Goal: Register for event/course

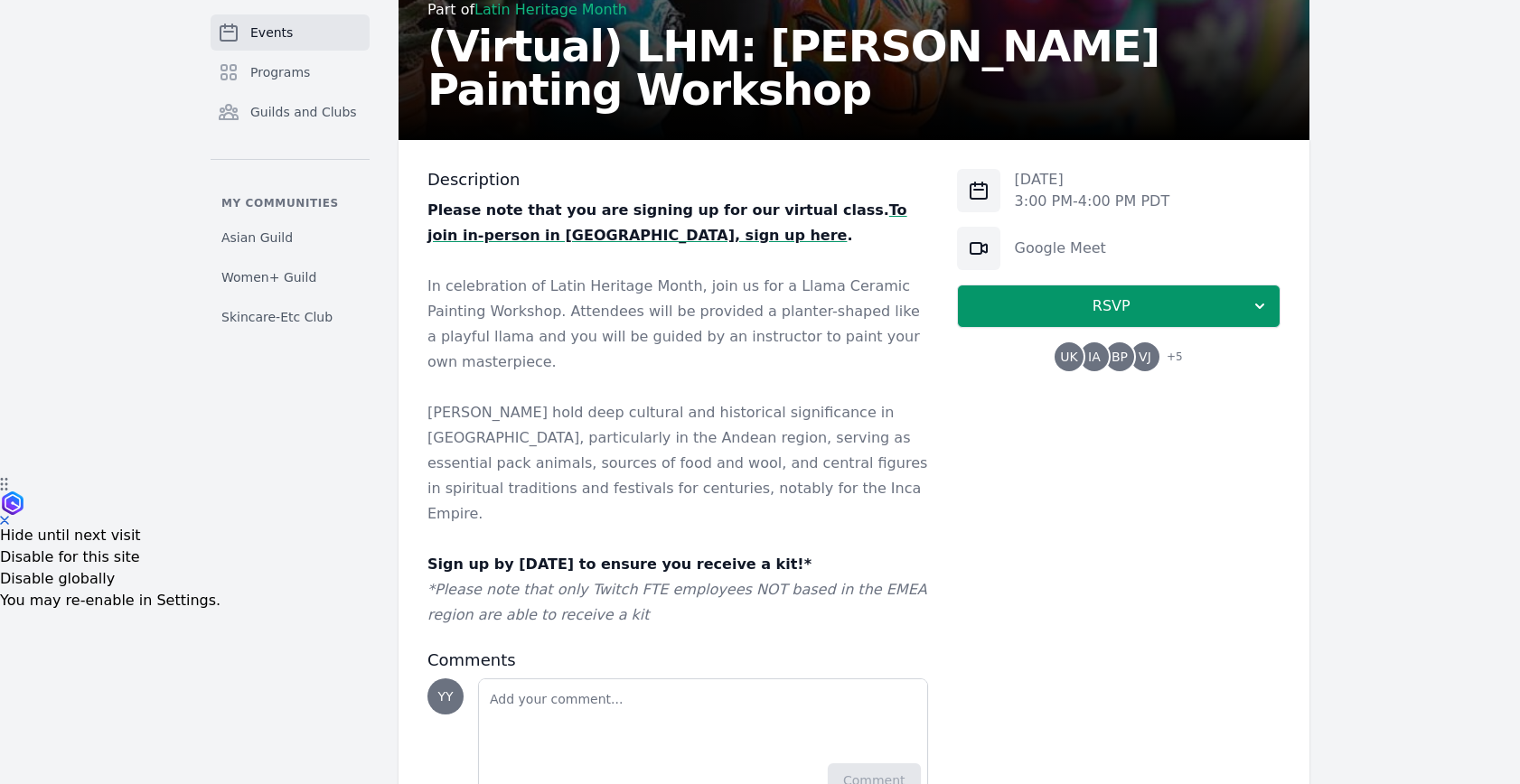
scroll to position [268, 0]
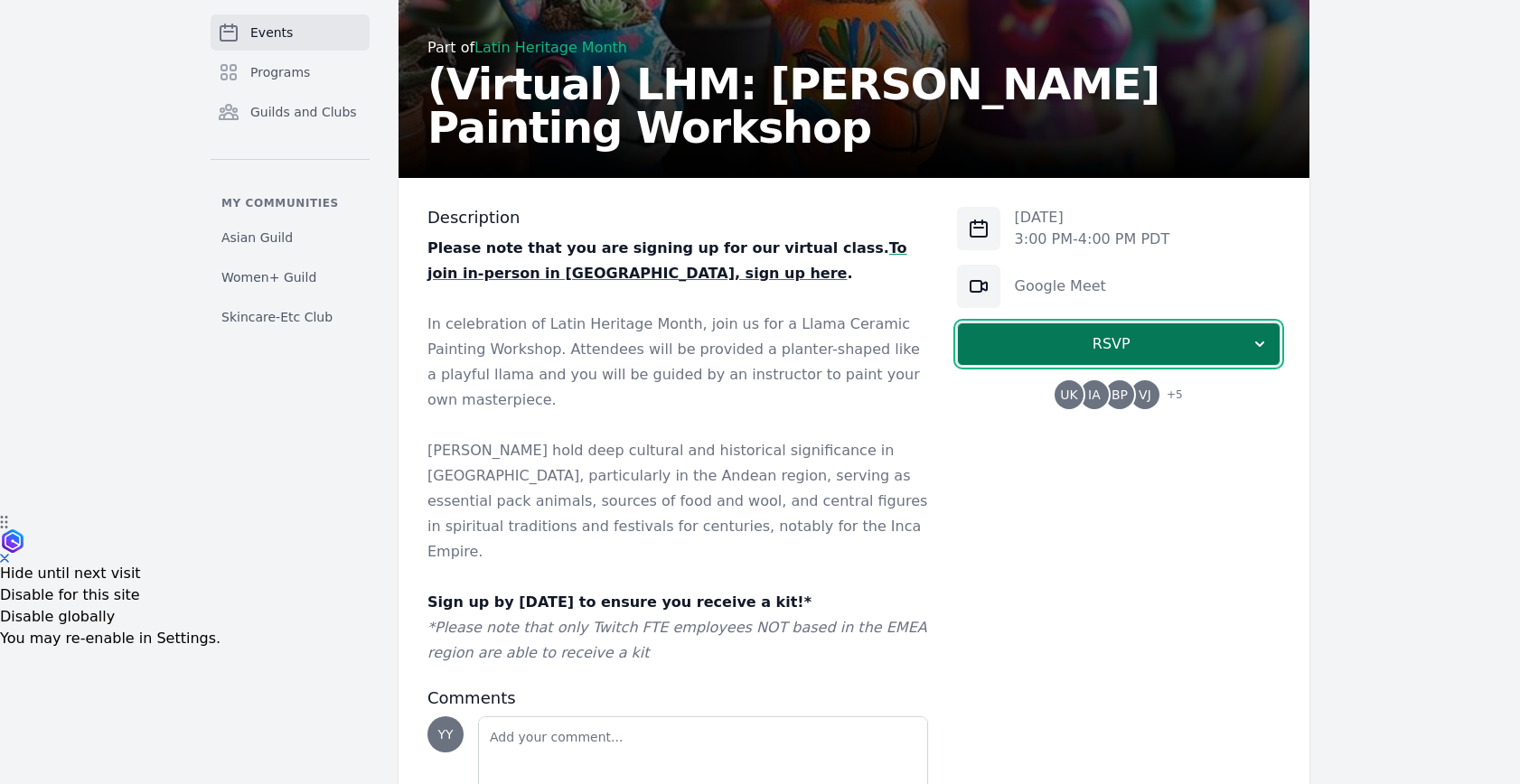
click at [1043, 322] on button "RSVP" at bounding box center [1118, 343] width 323 height 43
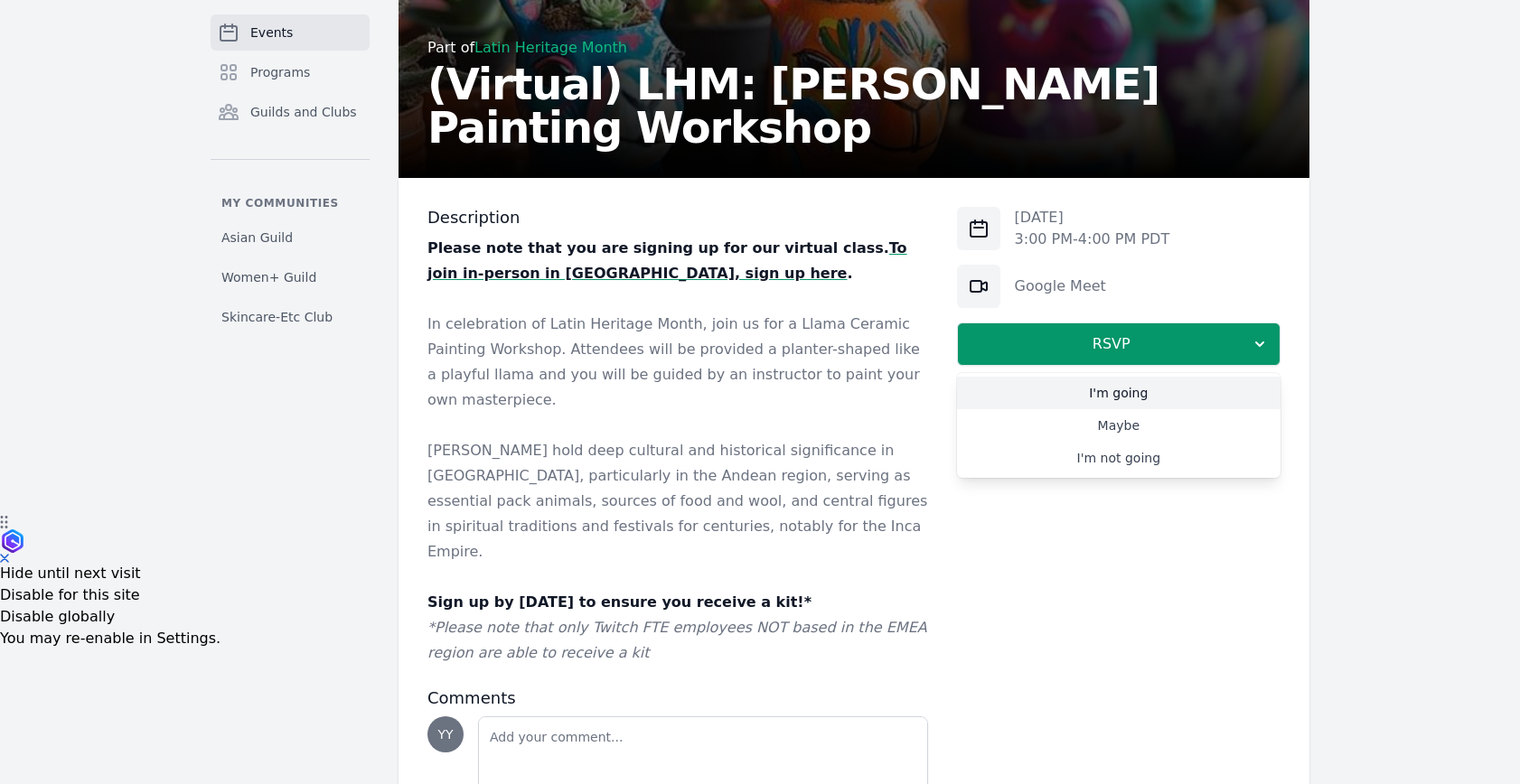
click at [1138, 406] on link "I'm going" at bounding box center [1118, 393] width 323 height 33
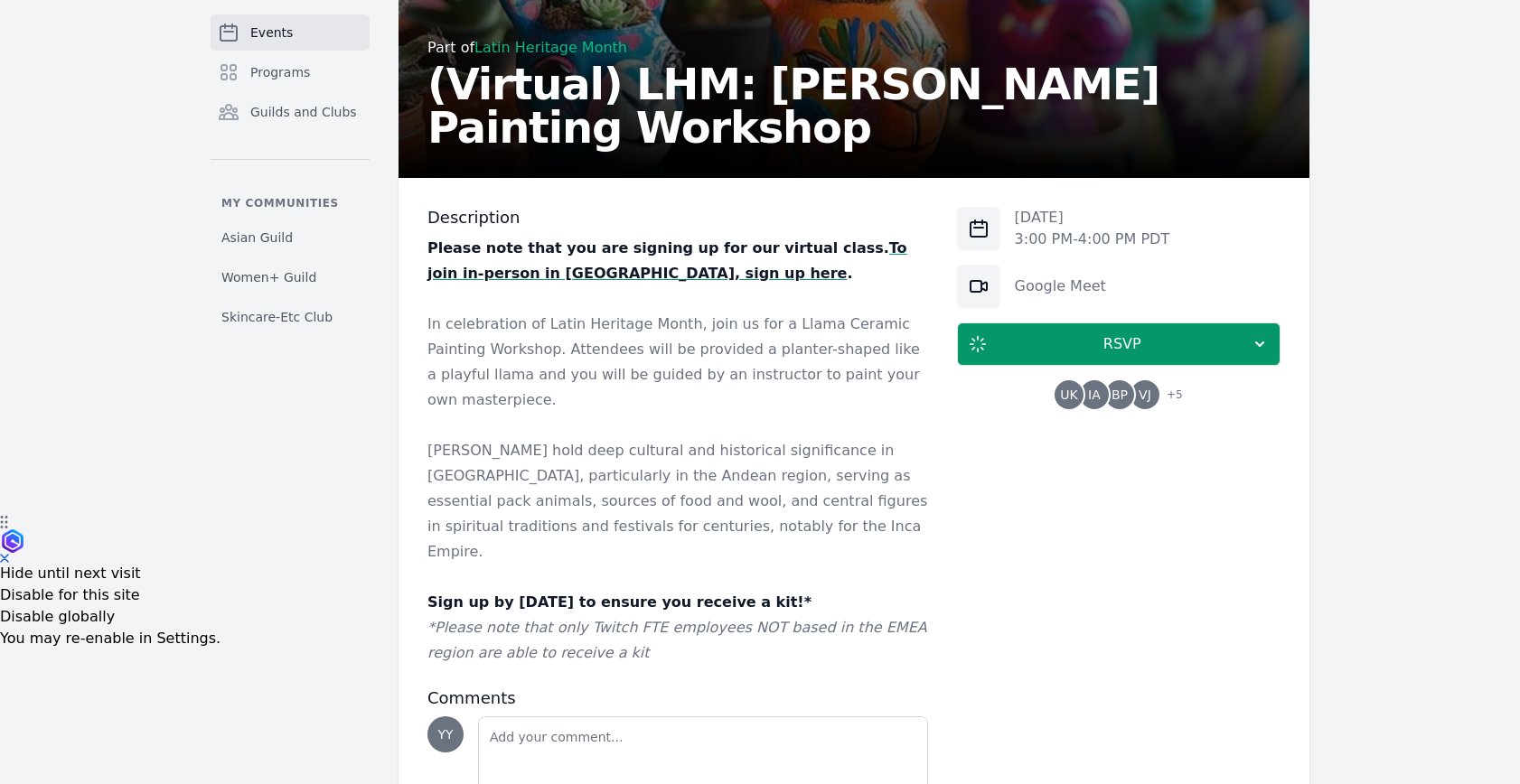
scroll to position [905, 0]
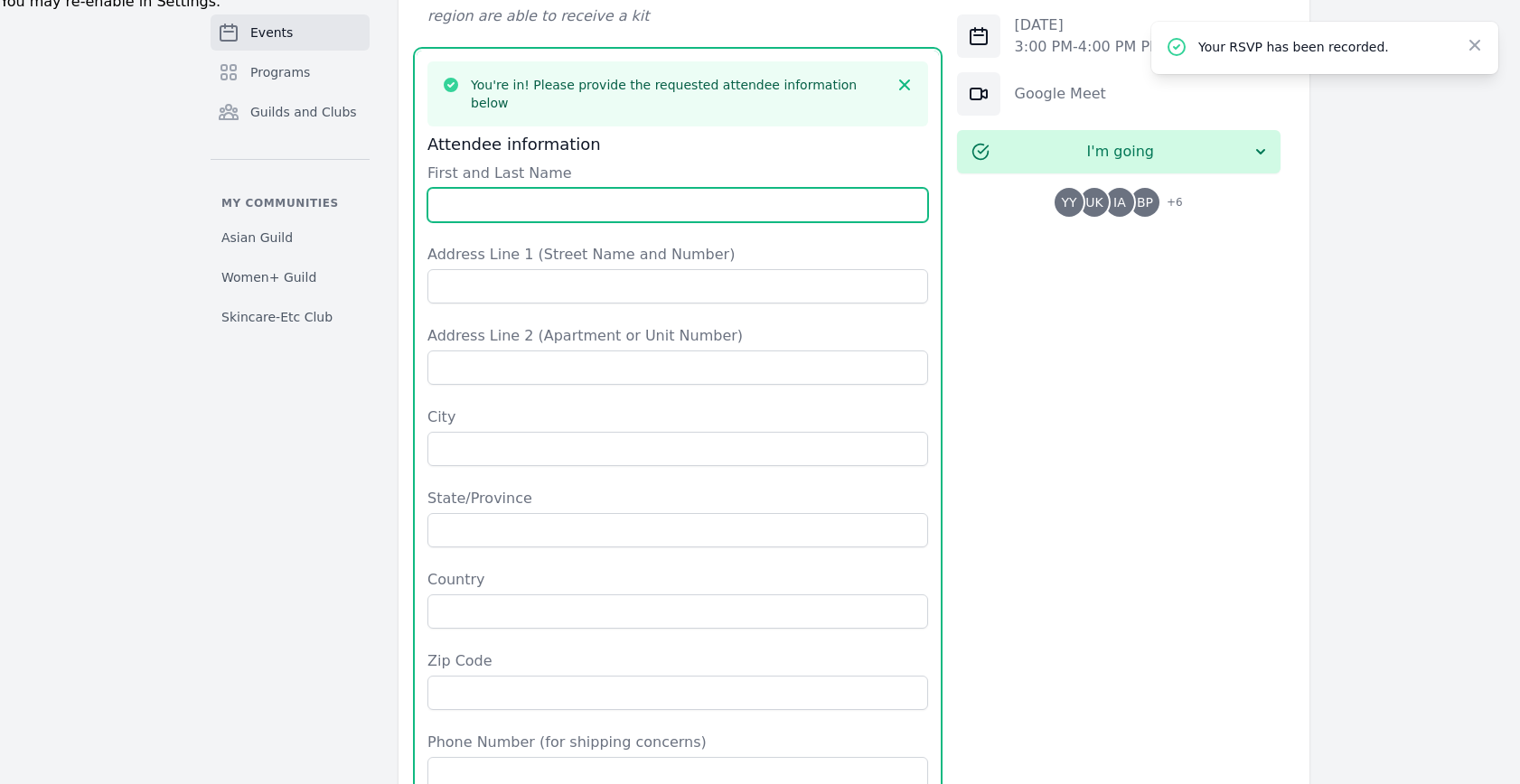
click at [560, 188] on input "First and Last Name" at bounding box center [677, 205] width 501 height 35
click at [564, 188] on input "First and Last Name" at bounding box center [677, 205] width 501 height 35
click at [554, 188] on input "First and Last Name" at bounding box center [677, 205] width 501 height 35
type input "Yiqing Yang"
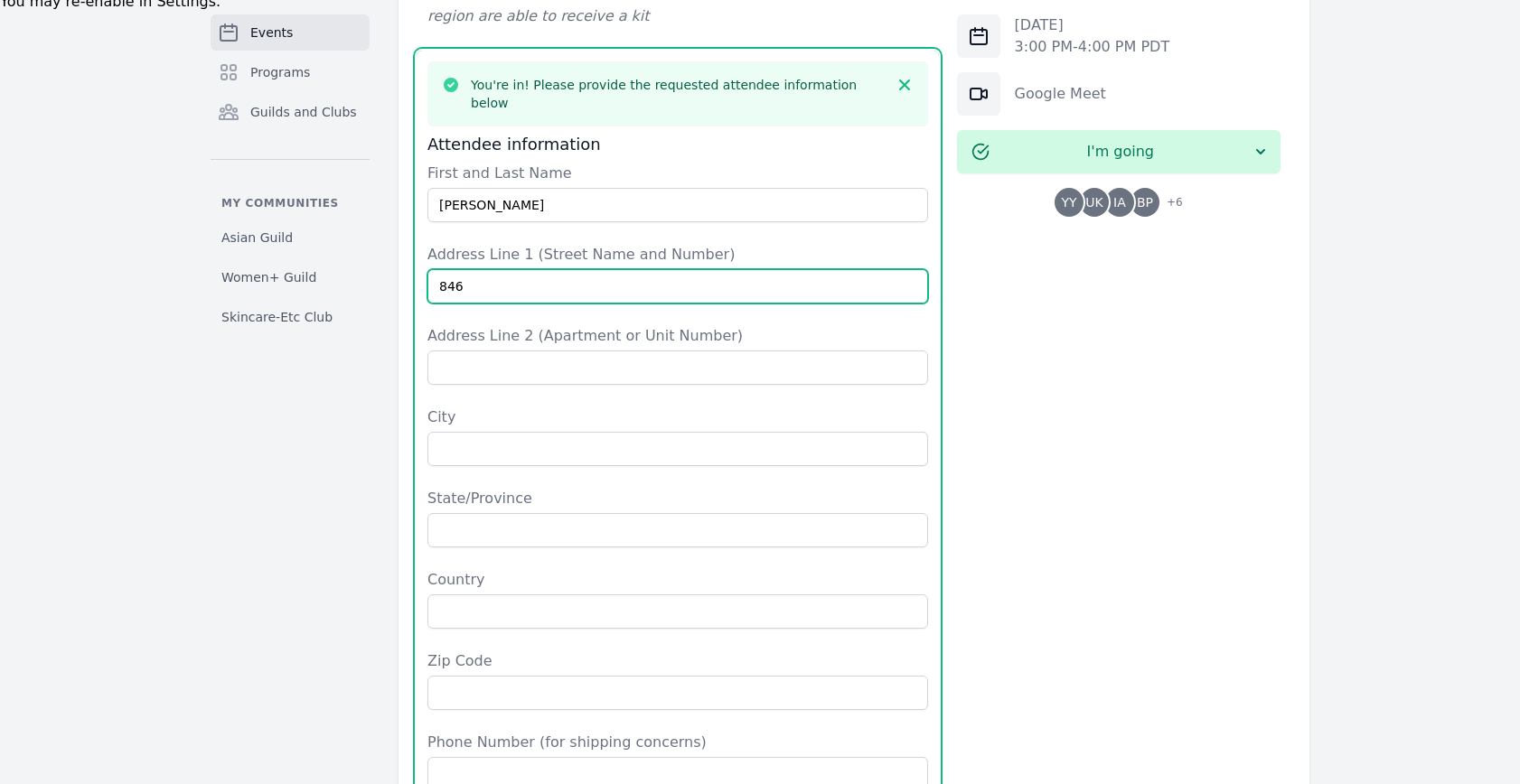
type input "846 Cotati Ter"
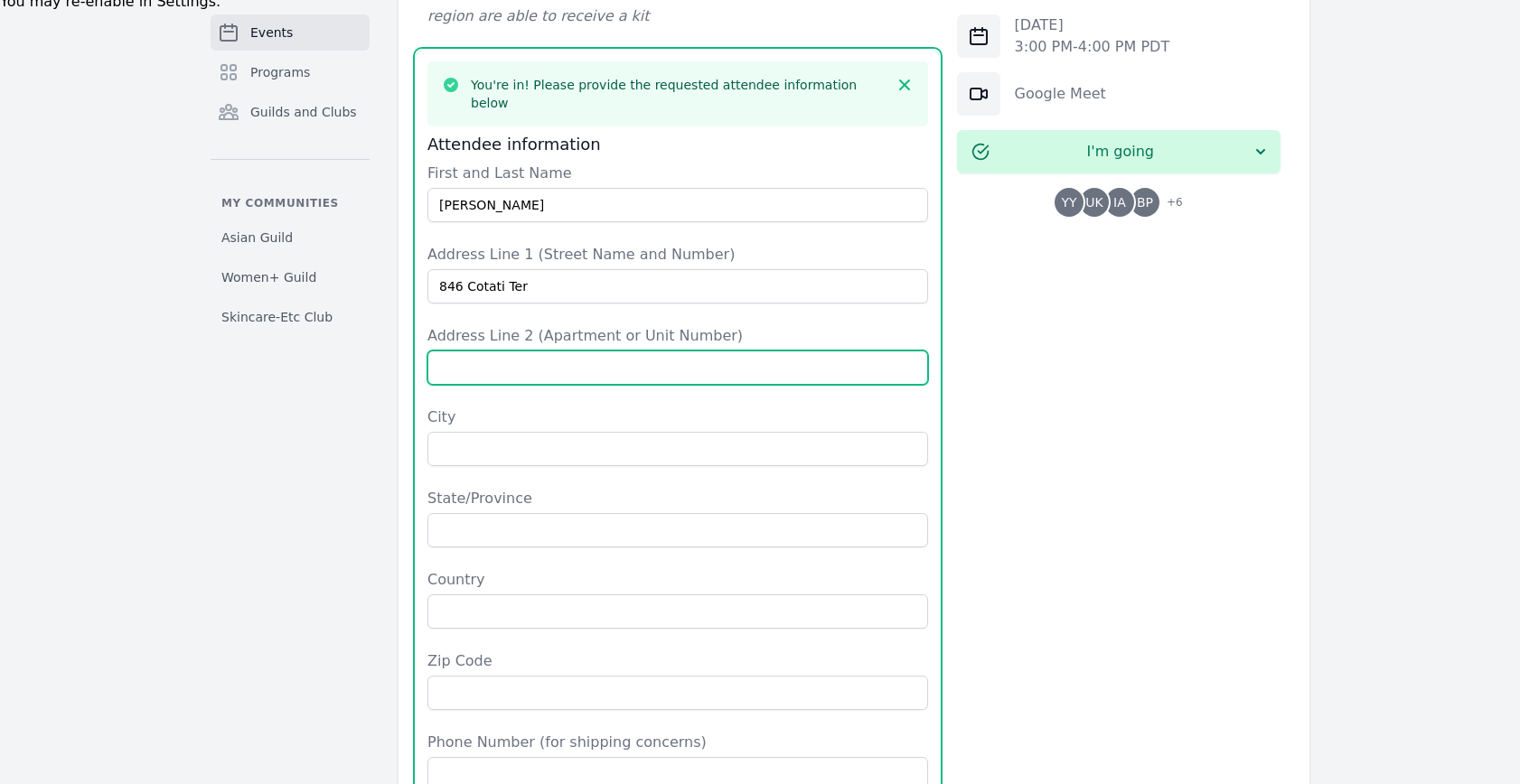
type input "Unit 2"
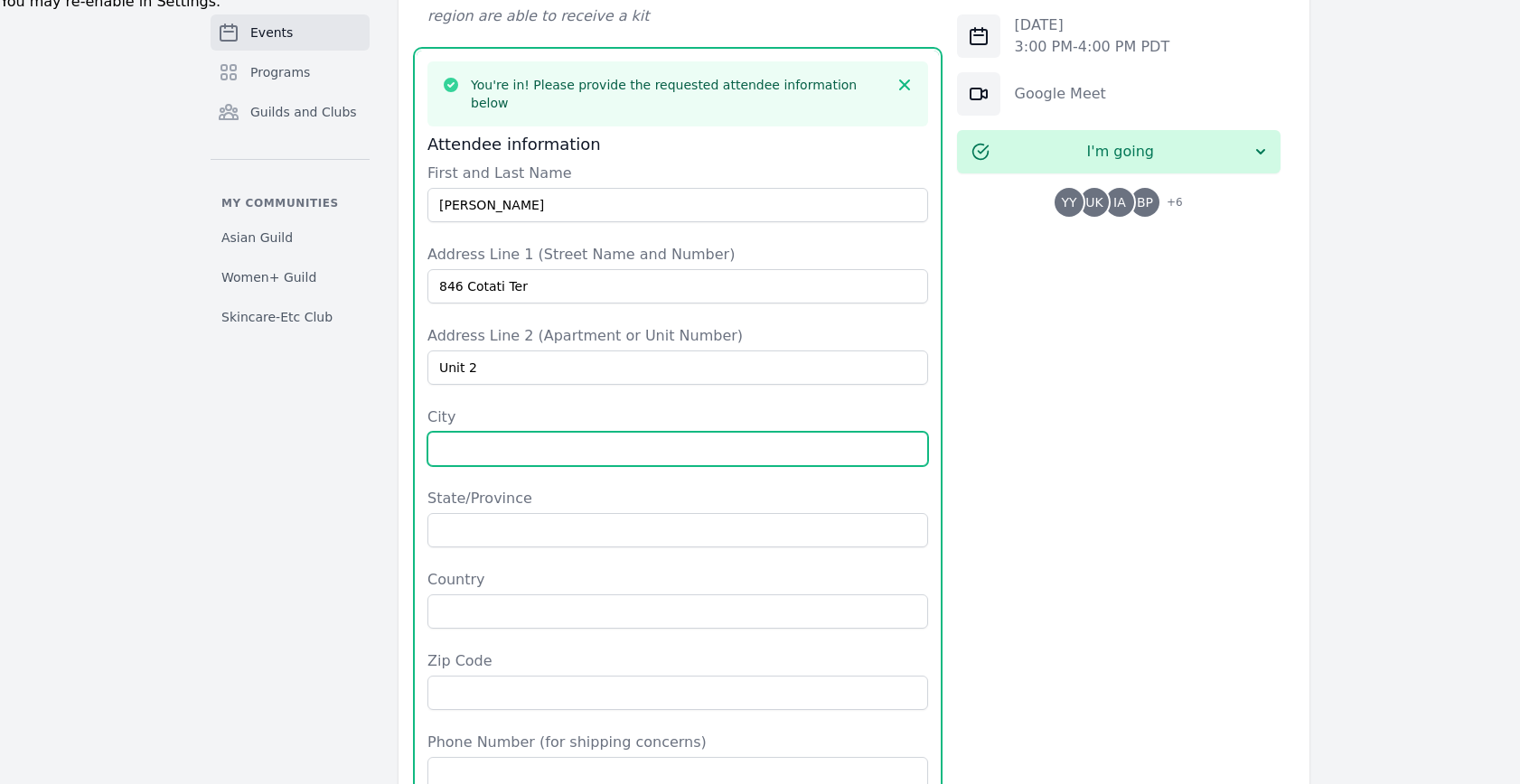
type input "Sunnyvale"
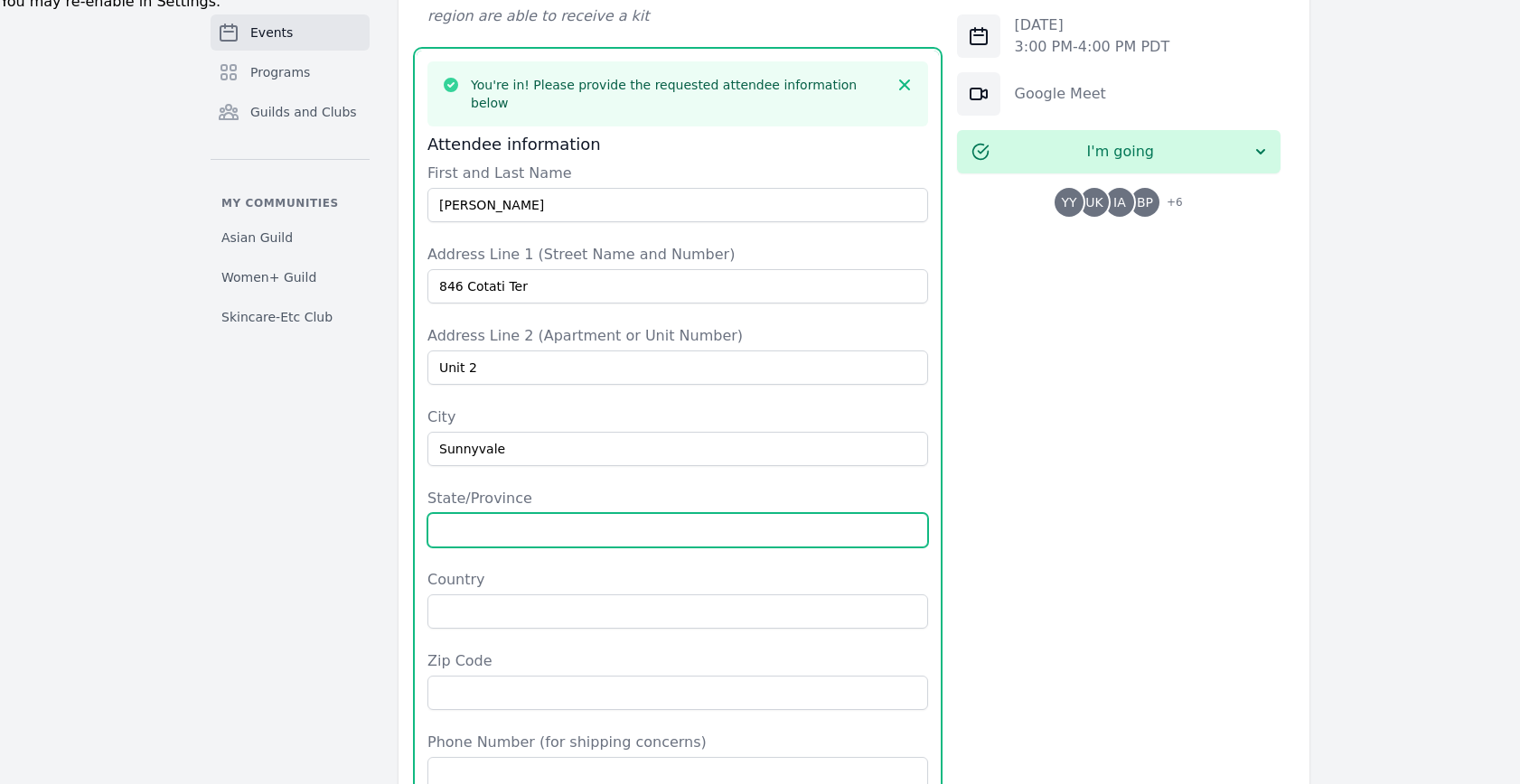
type input "CA"
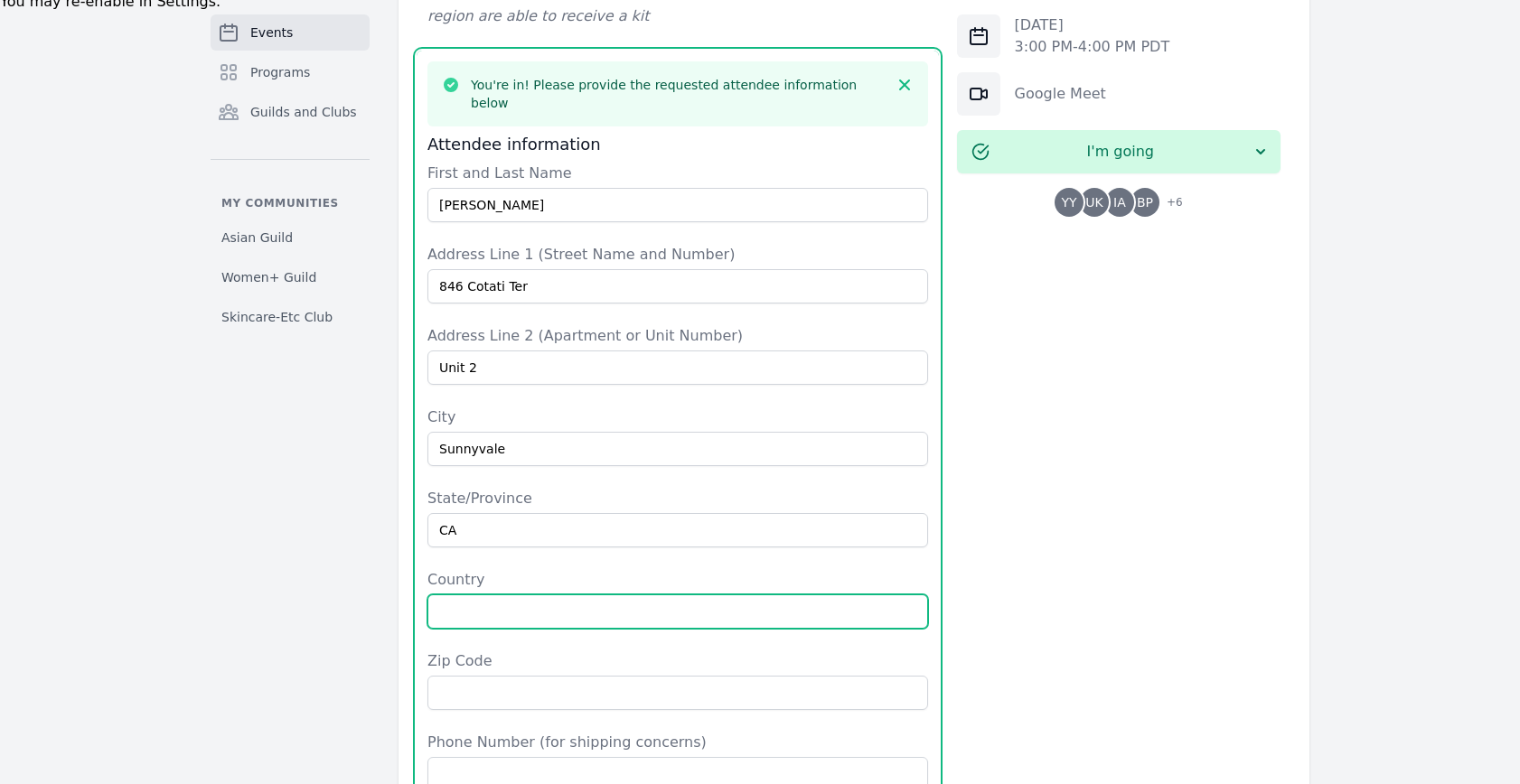
type input "United States"
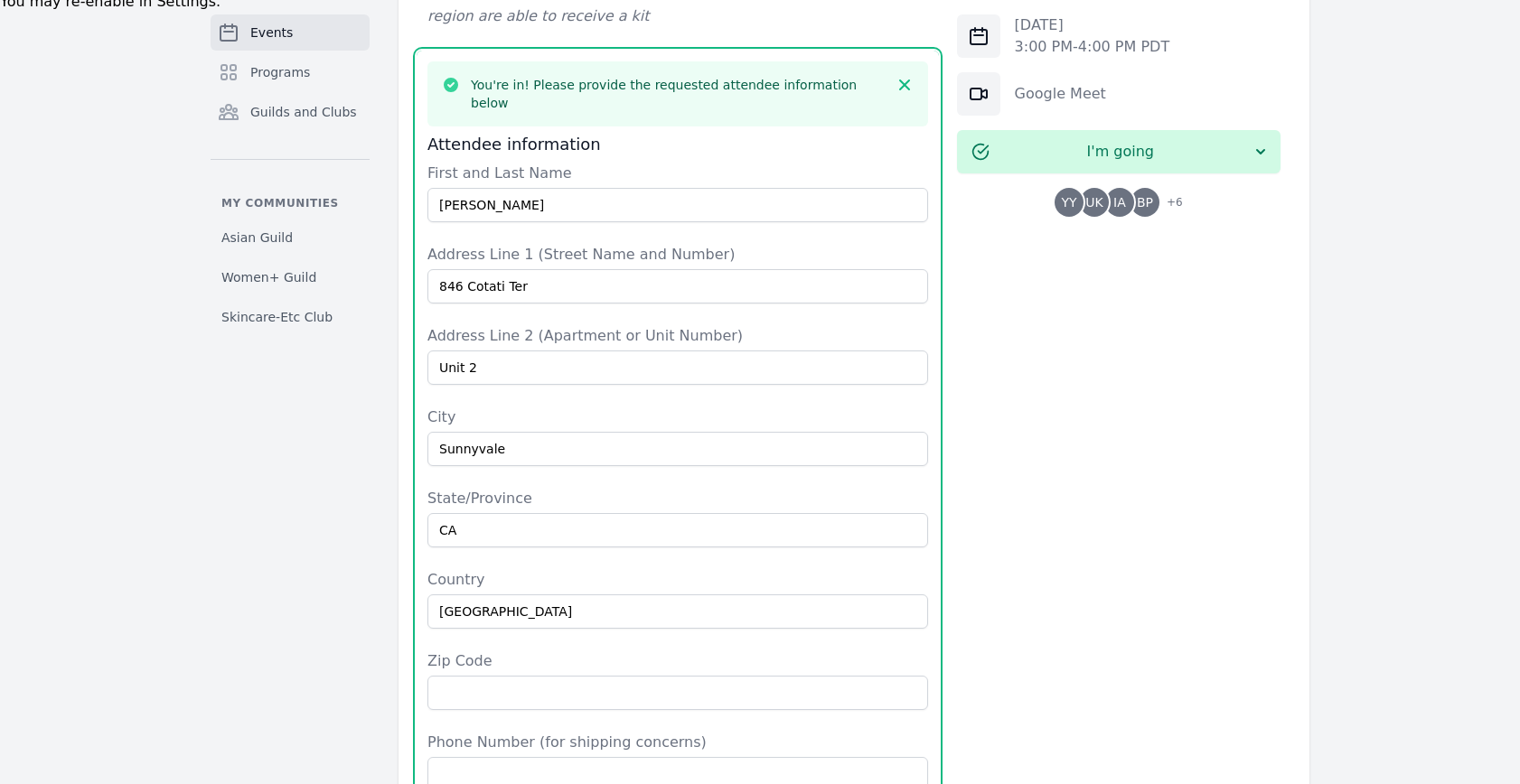
type input "94085"
type input "6504950988"
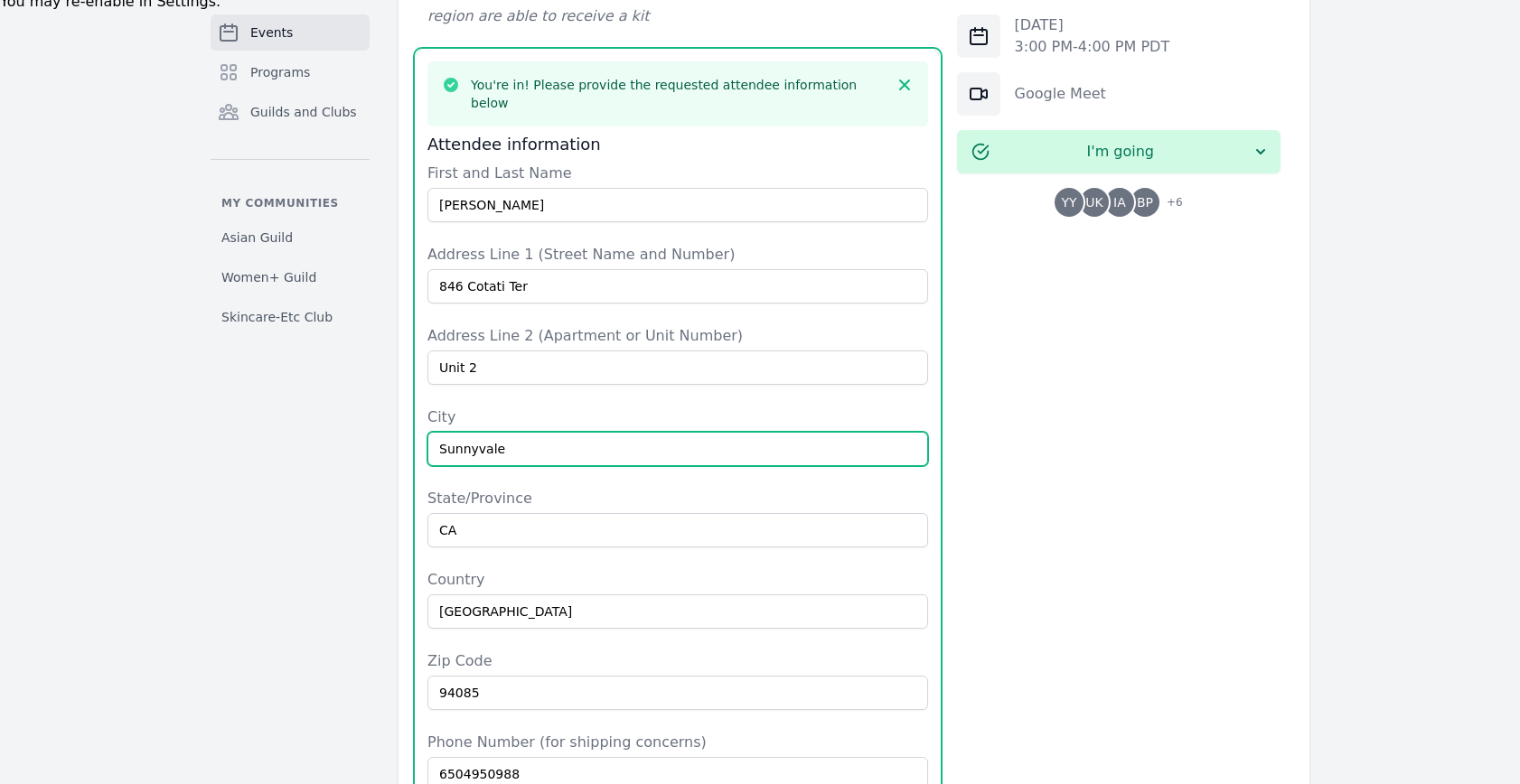
click at [687, 432] on input "Sunnyvale" at bounding box center [677, 449] width 501 height 35
click at [1246, 546] on div "Thu, Oct 2, 2025 3:00 PM - 4:00 PM PDT Google Meet I'm going YY UK IA BP + 6" at bounding box center [1118, 303] width 323 height 1466
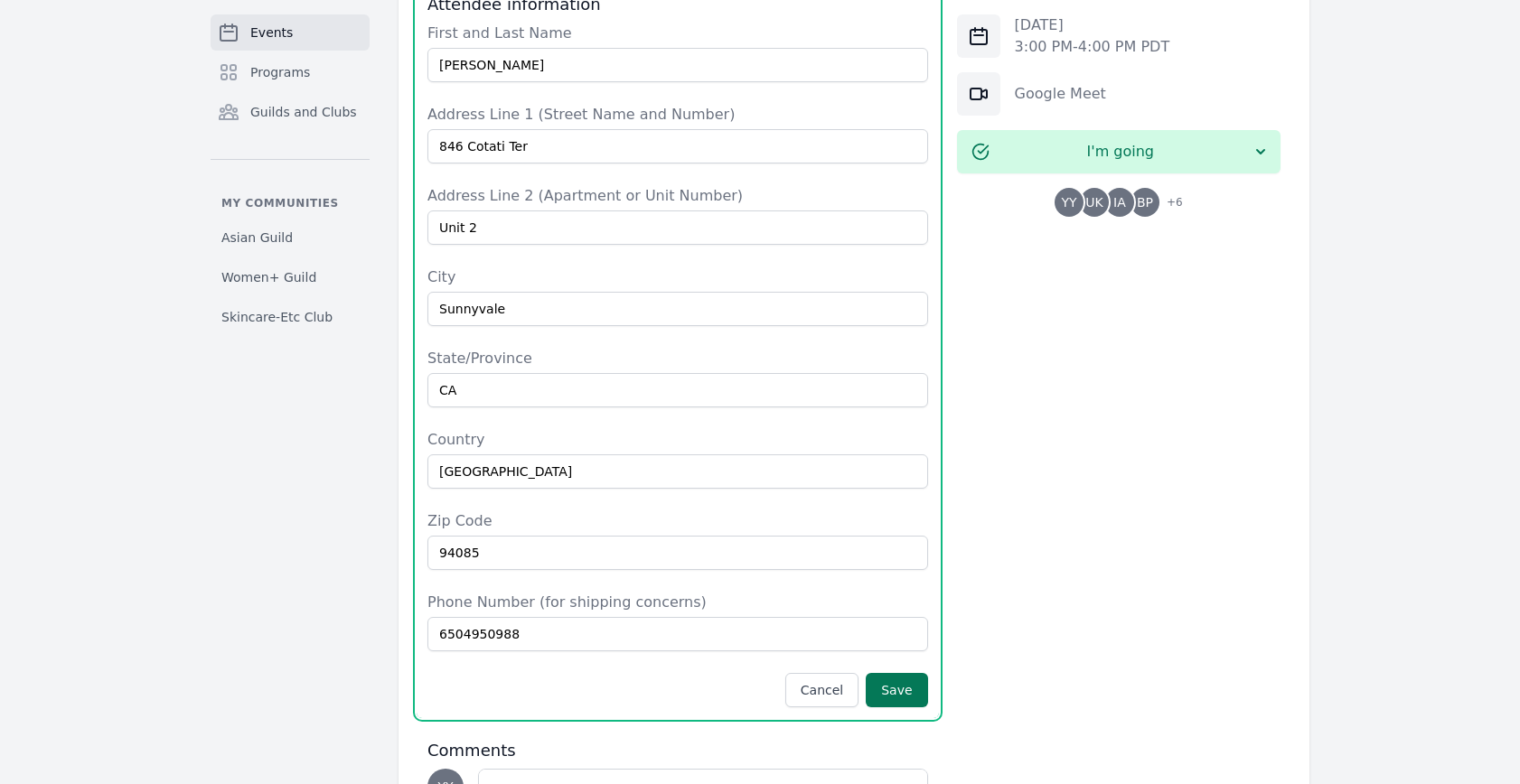
scroll to position [1047, 0]
click at [923, 671] on button "Save" at bounding box center [896, 688] width 61 height 35
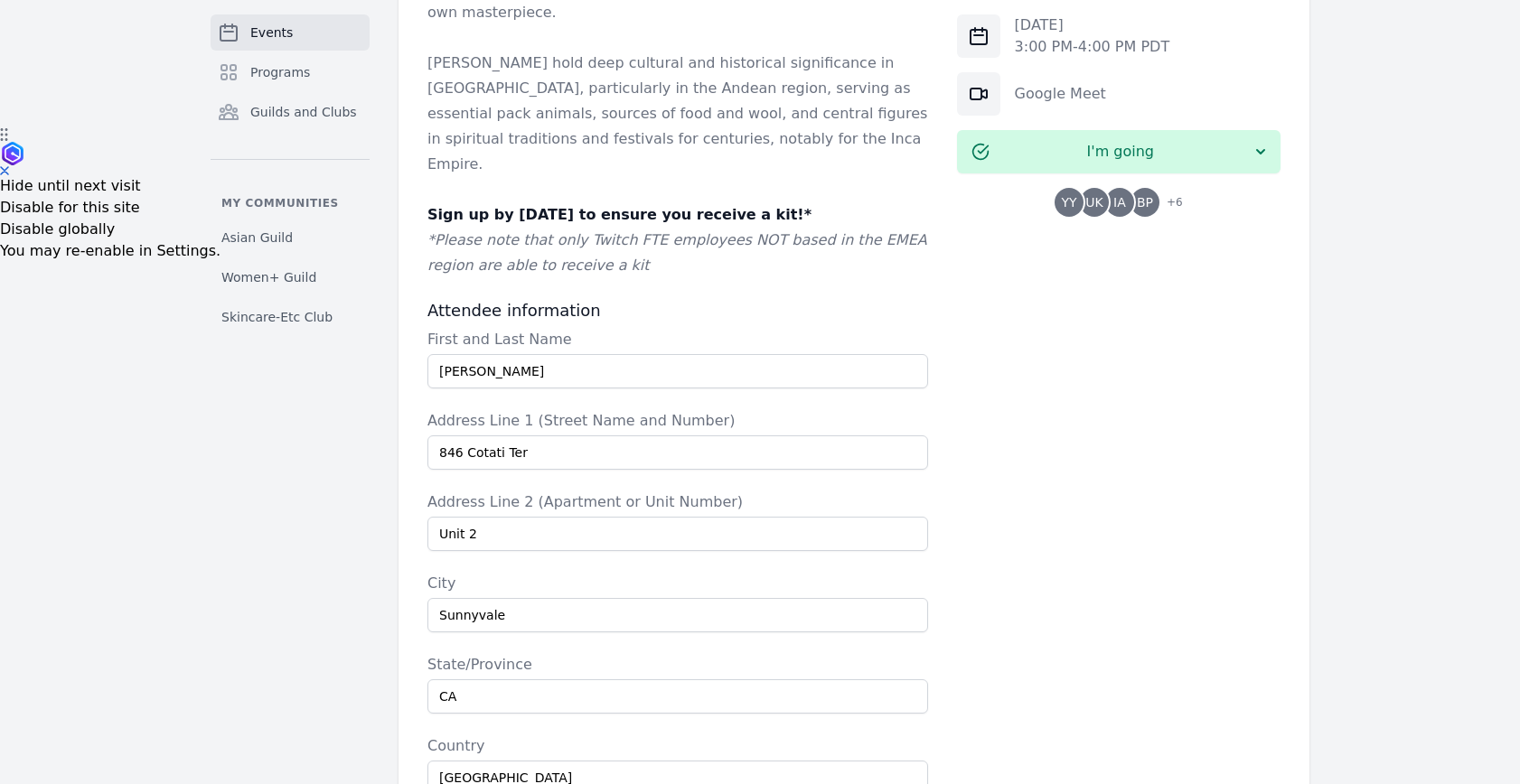
scroll to position [903, 0]
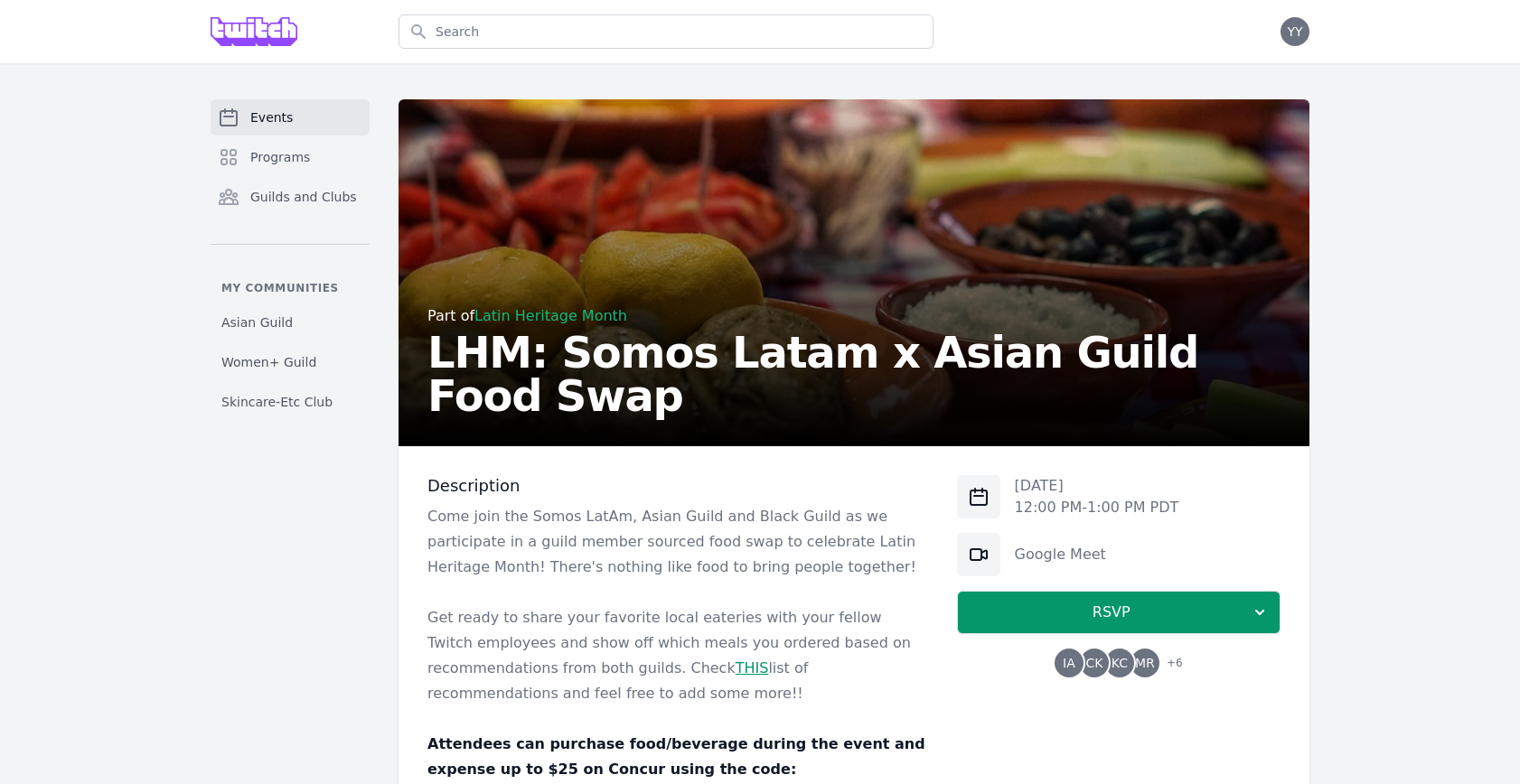
click at [275, 103] on link "Events" at bounding box center [290, 117] width 159 height 36
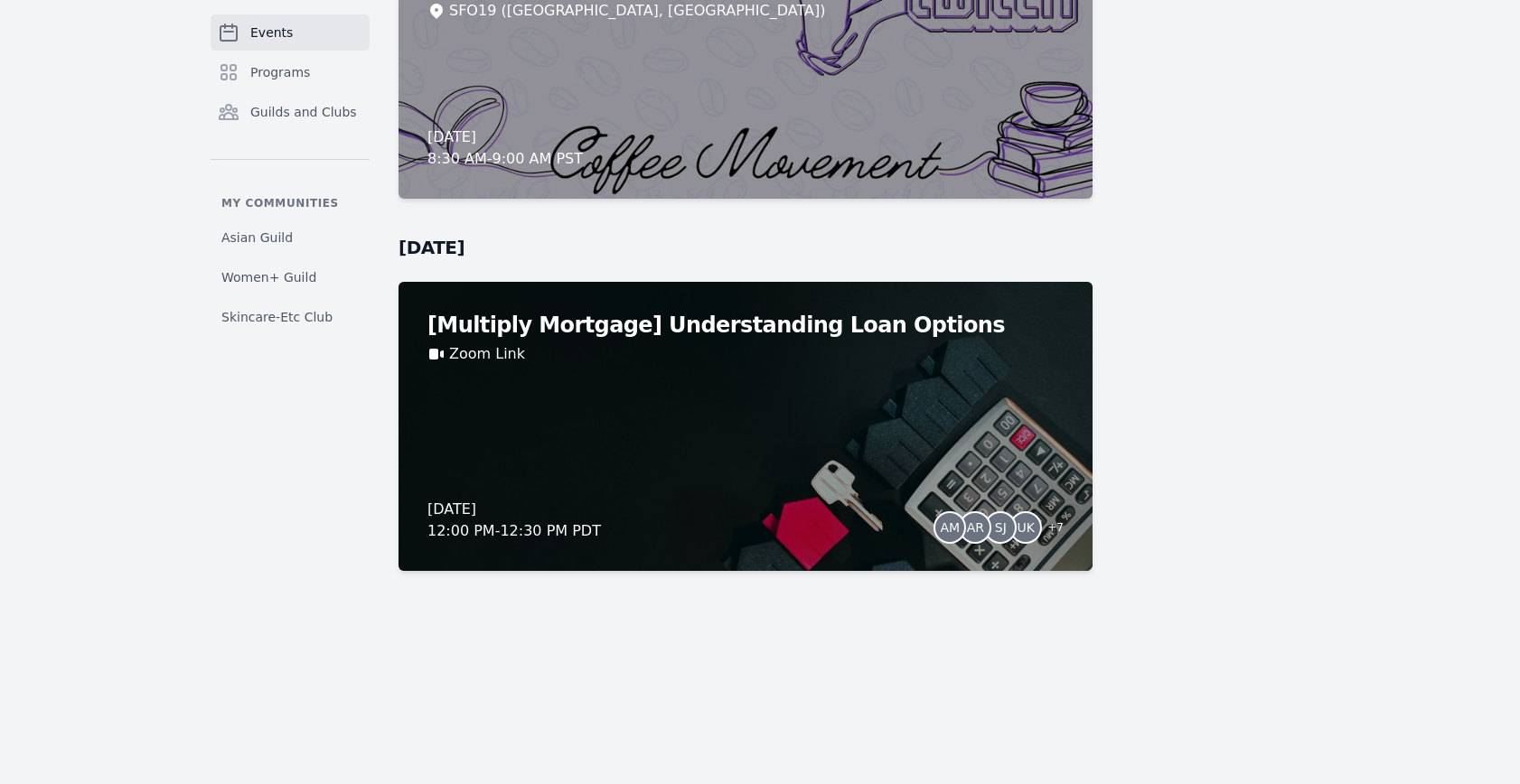
scroll to position [15990, 0]
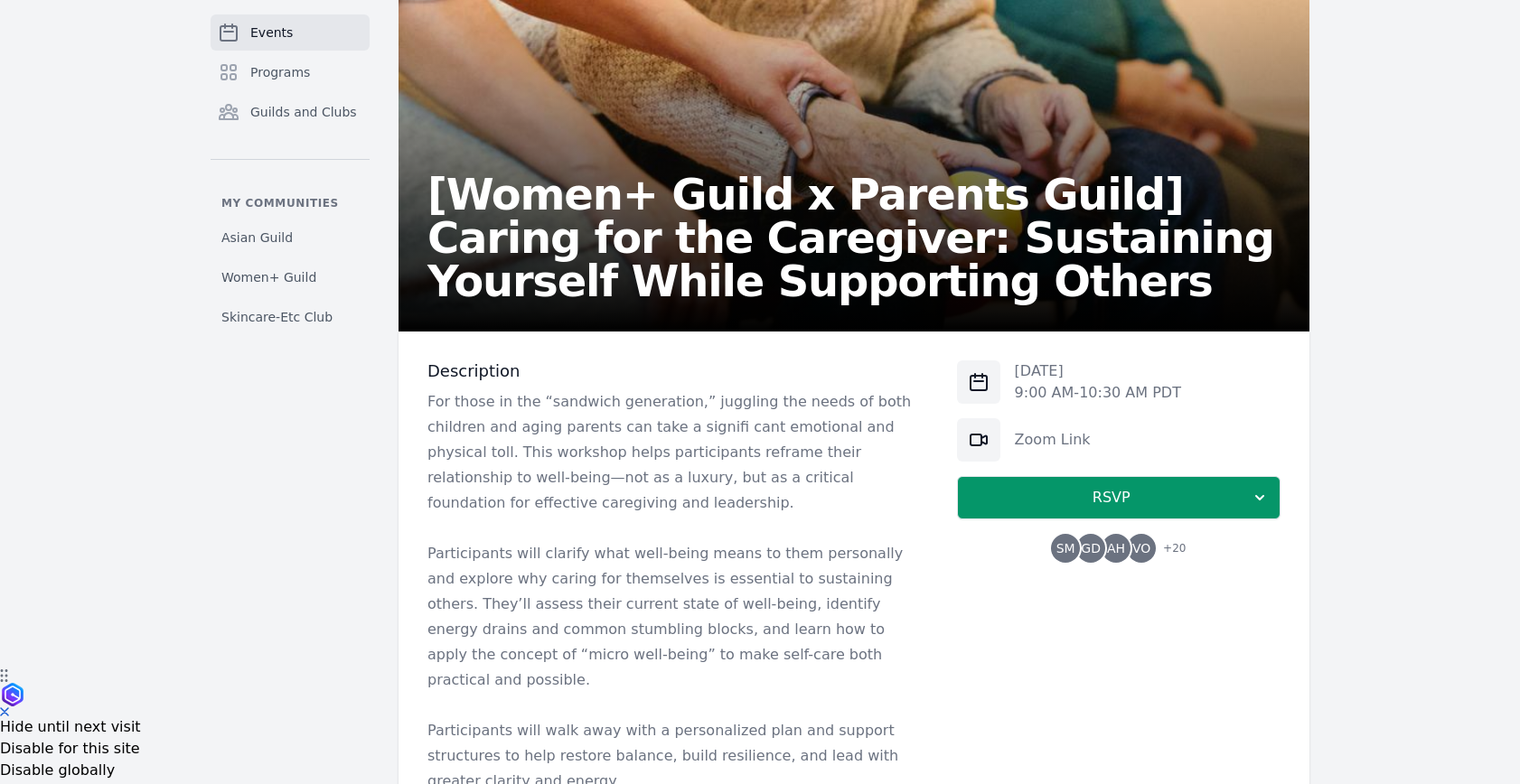
scroll to position [317, 0]
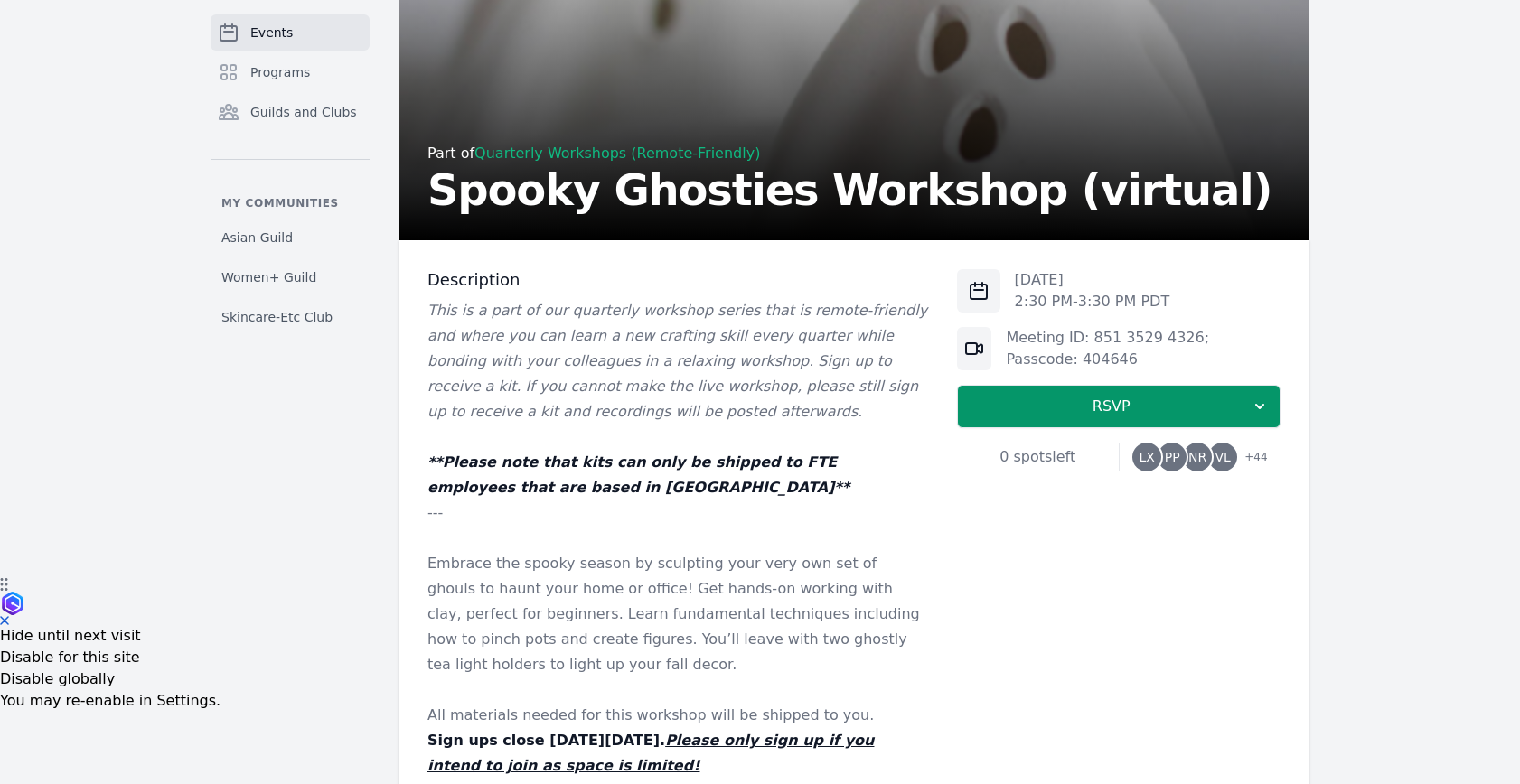
scroll to position [91, 0]
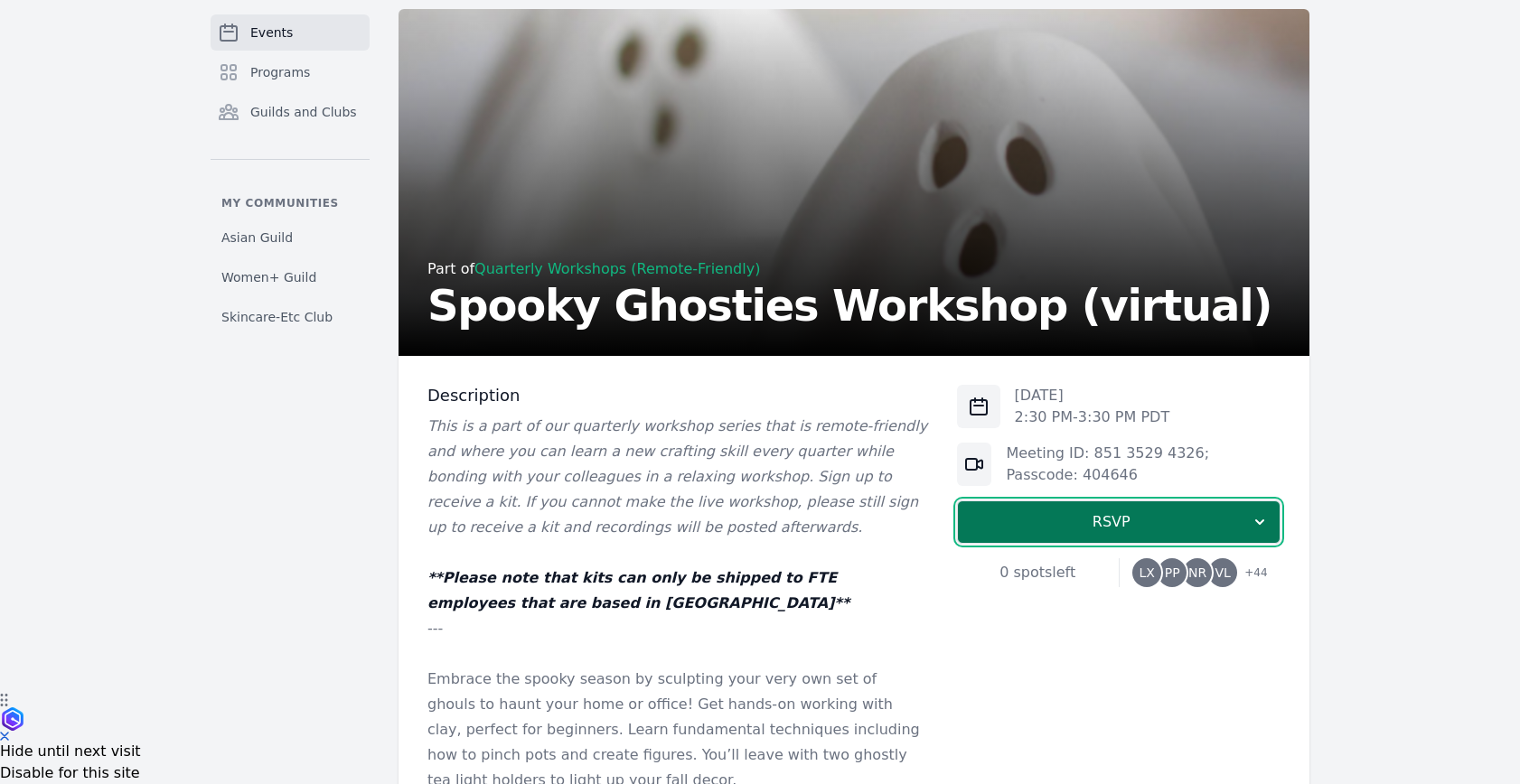
click at [1047, 529] on span "RSVP" at bounding box center [1111, 522] width 278 height 22
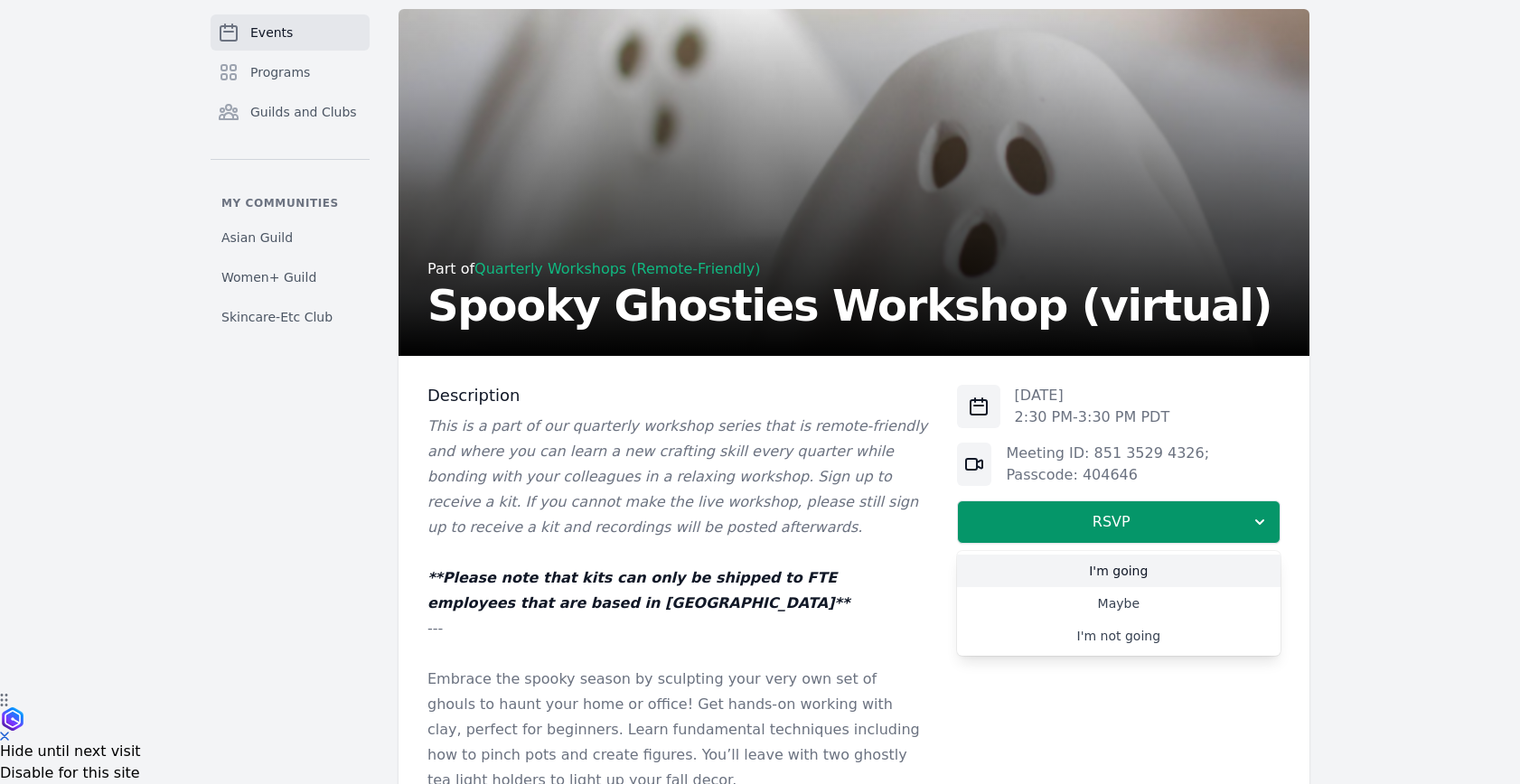
click at [1113, 580] on link "I'm going" at bounding box center [1118, 571] width 323 height 33
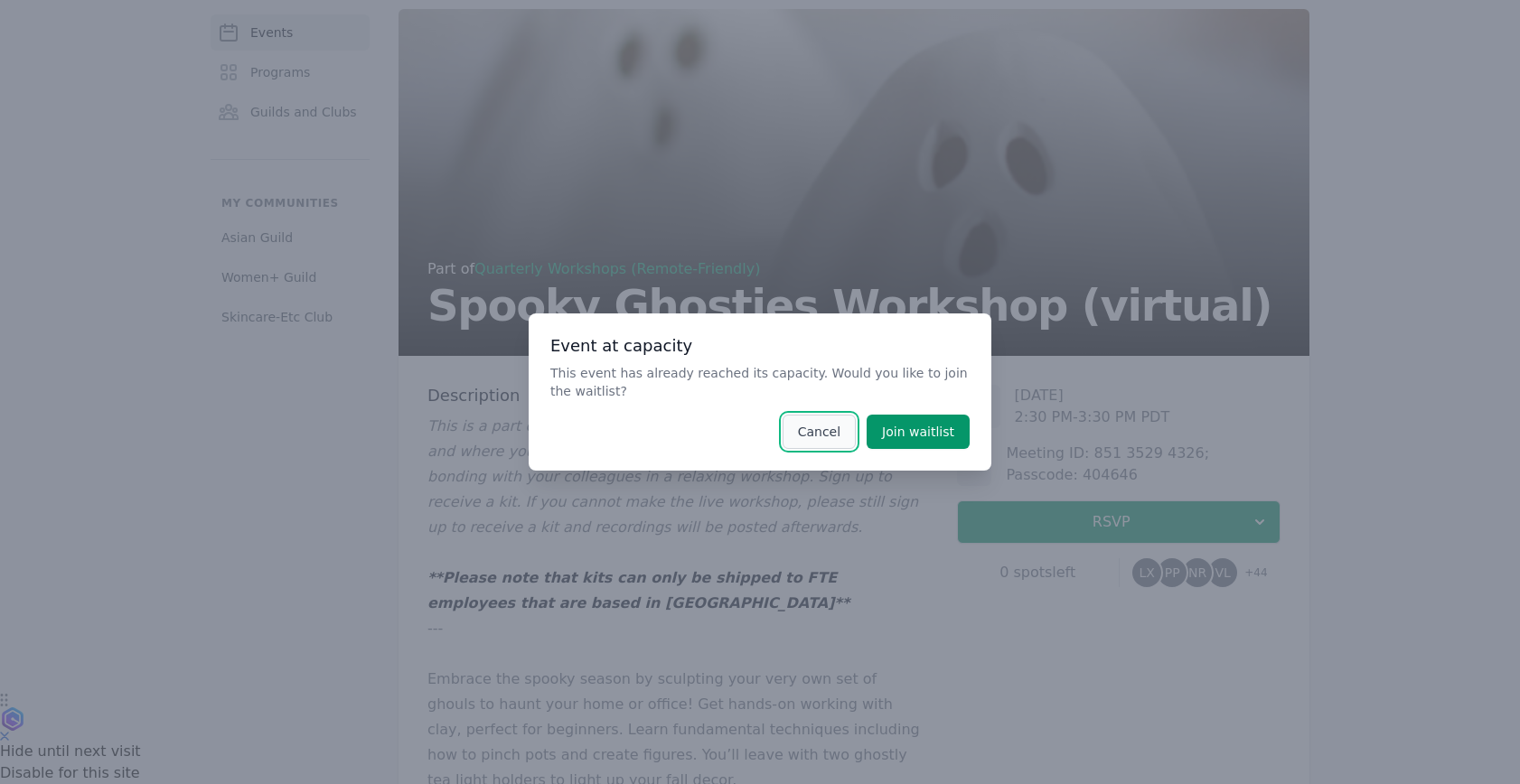
click at [793, 435] on button "Cancel" at bounding box center [819, 432] width 73 height 35
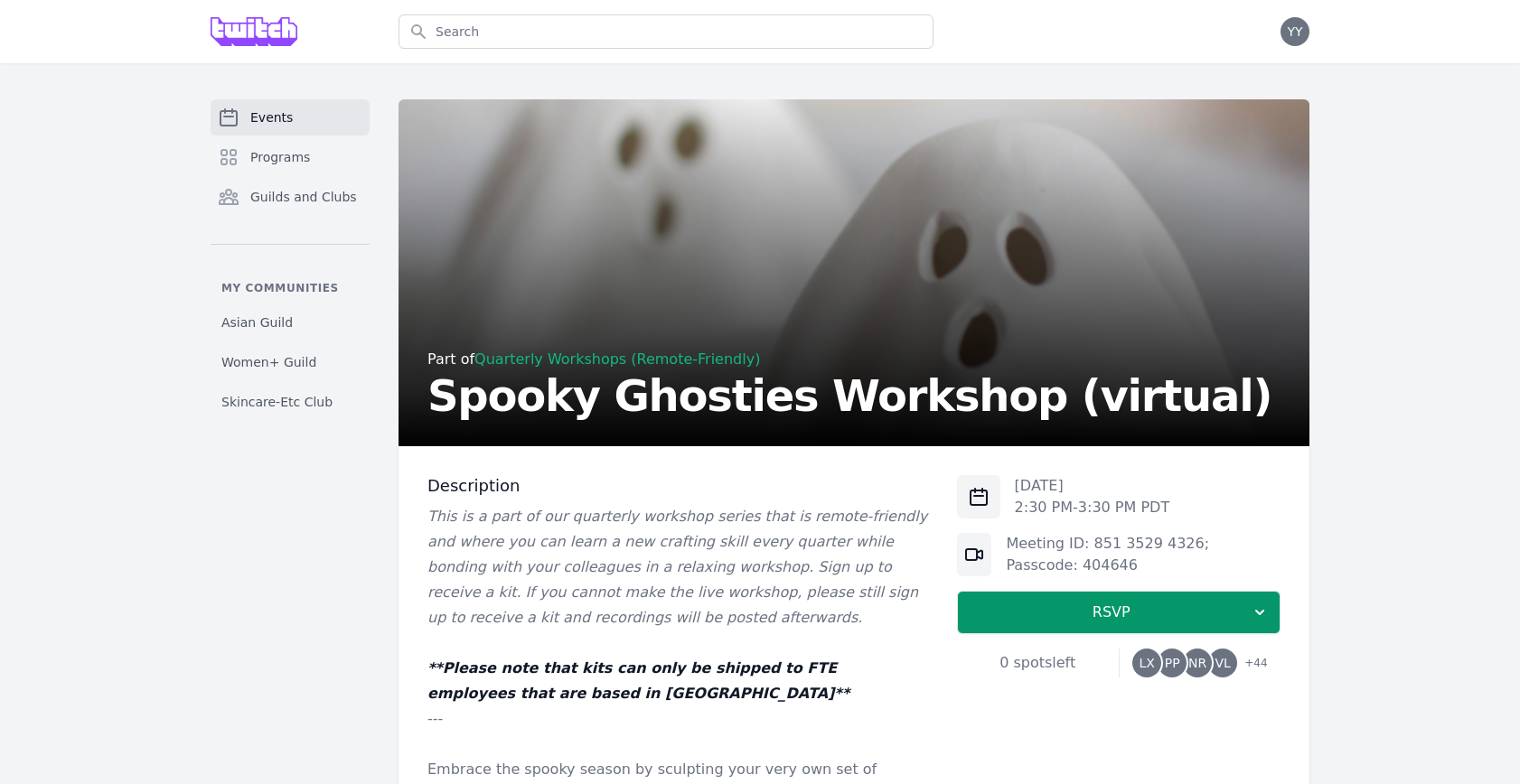
scroll to position [623, 0]
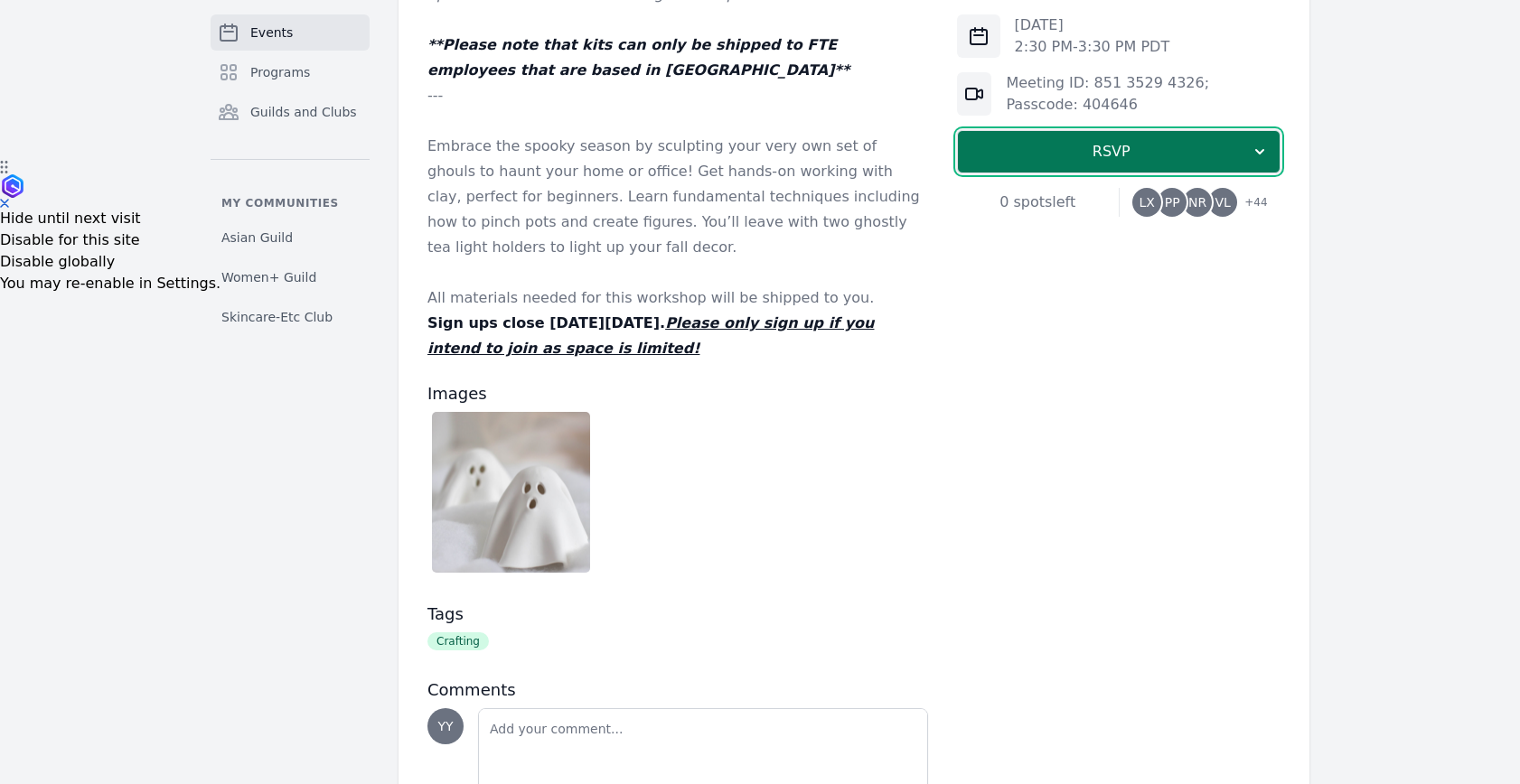
click at [1054, 158] on span "RSVP" at bounding box center [1111, 152] width 278 height 22
click at [1053, 158] on span "RSVP" at bounding box center [1111, 152] width 278 height 22
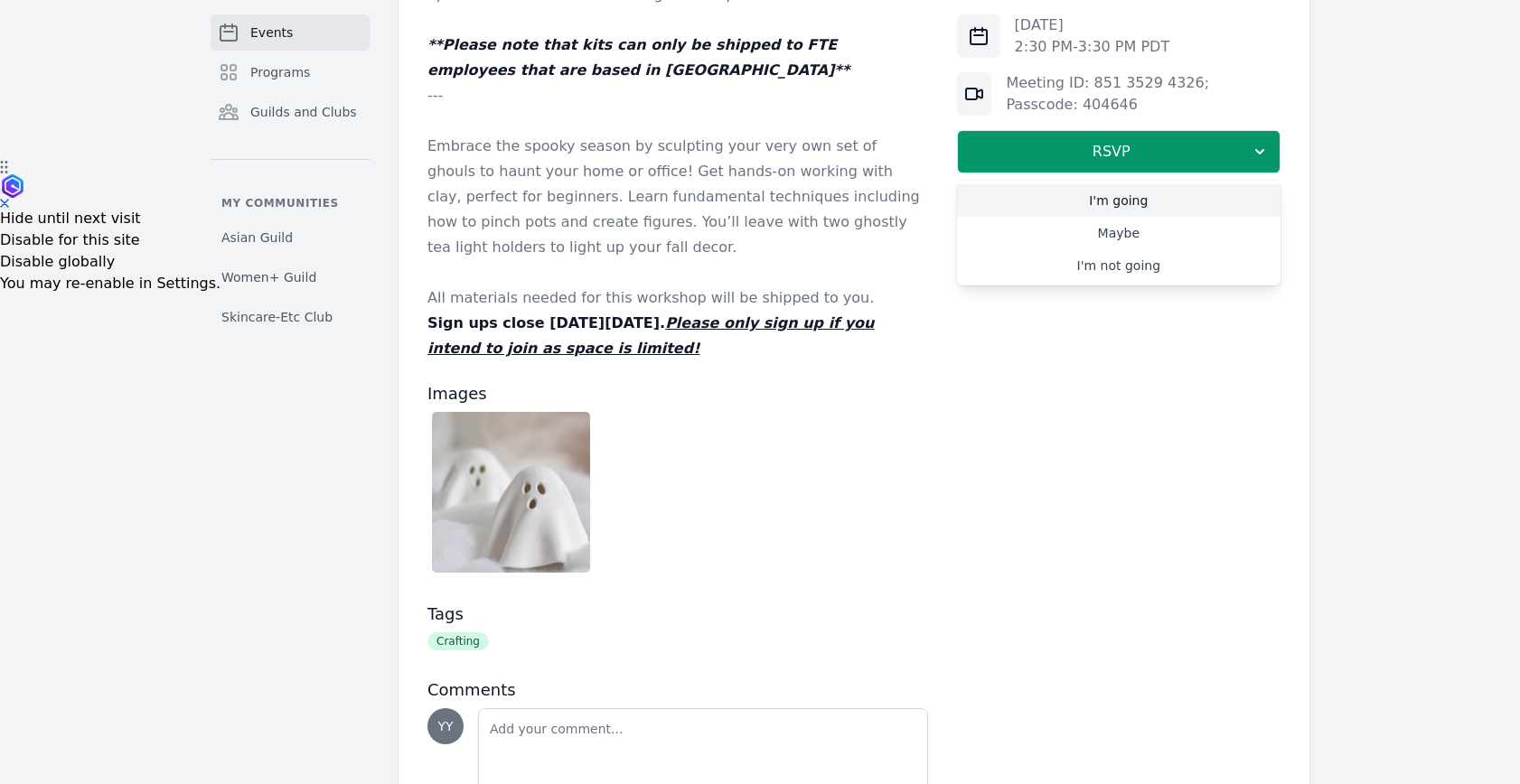
click at [1077, 212] on link "I'm going" at bounding box center [1118, 200] width 323 height 33
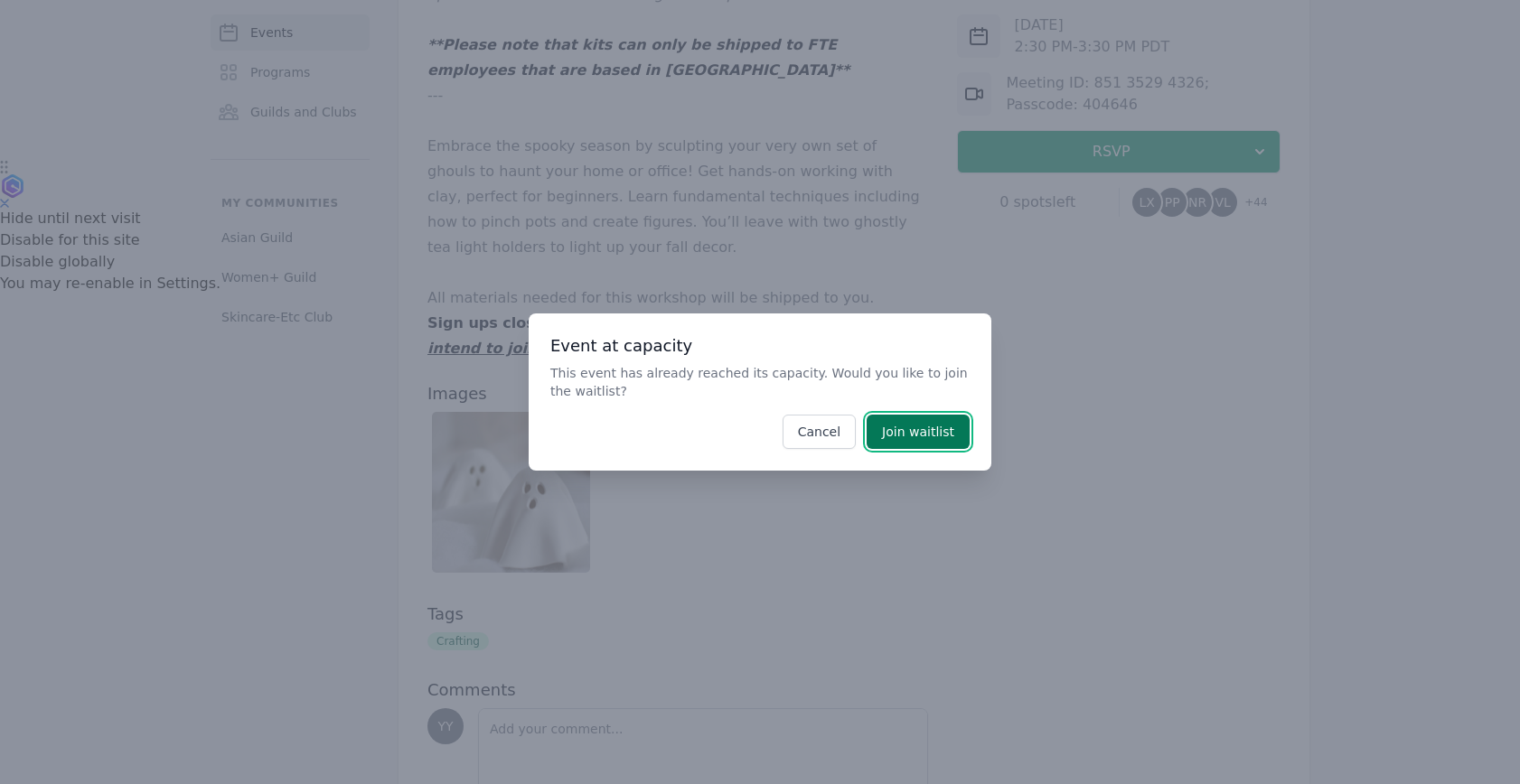
click at [931, 433] on button "Join waitlist" at bounding box center [918, 432] width 103 height 35
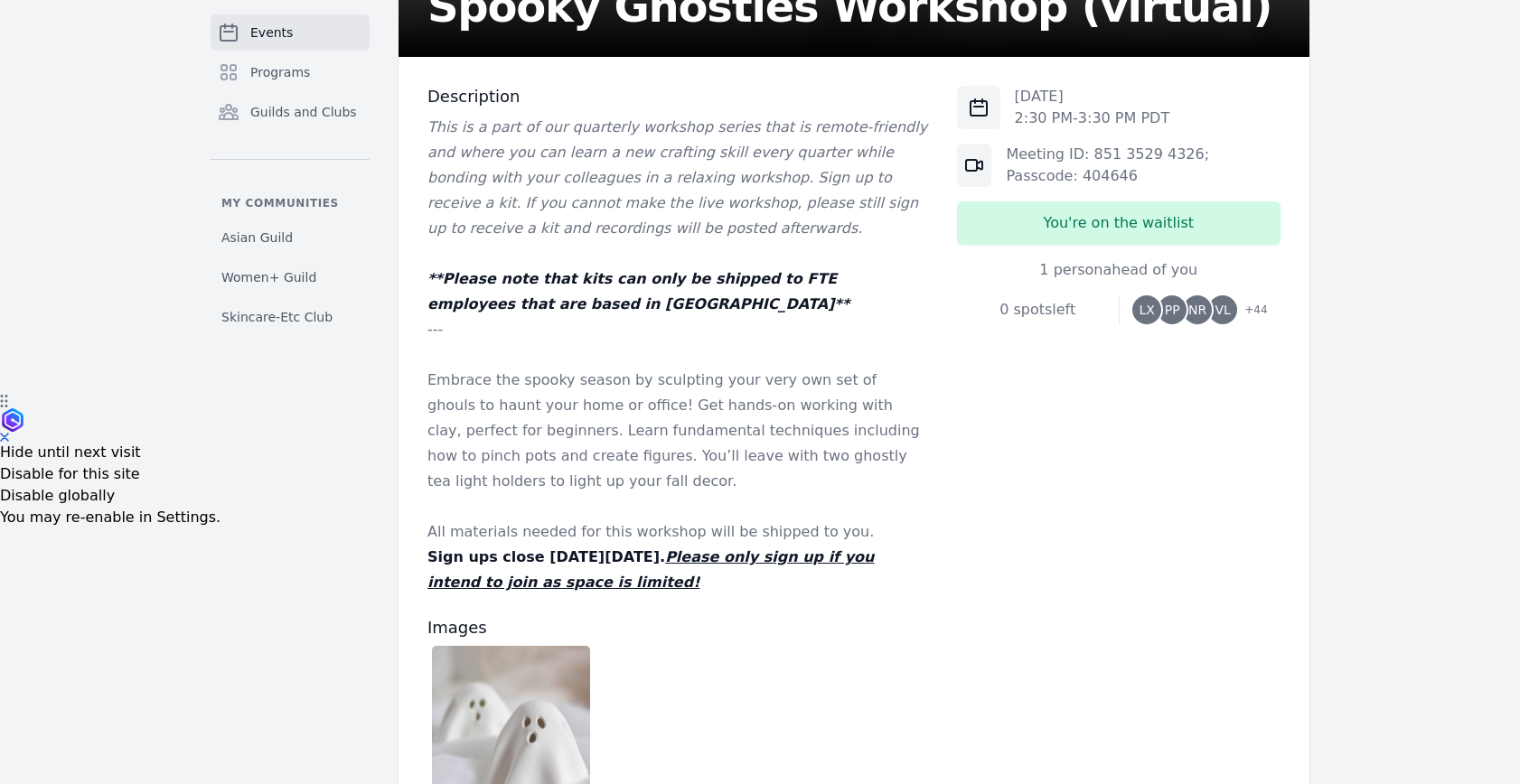
scroll to position [433, 0]
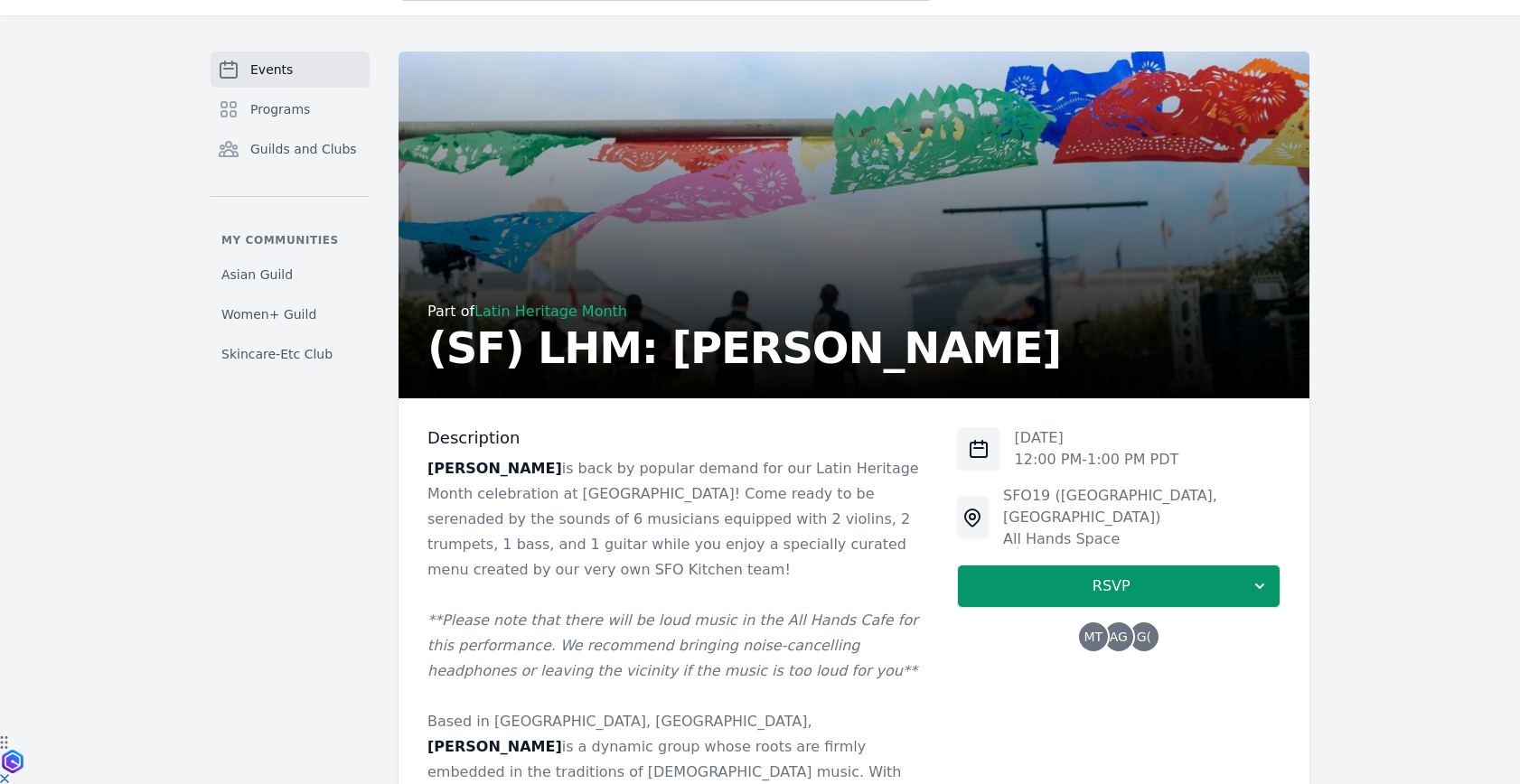
scroll to position [156, 0]
